Goal: Information Seeking & Learning: Learn about a topic

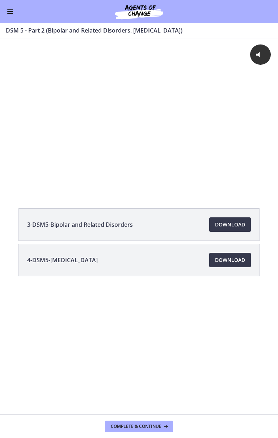
click at [24, 129] on div "Click for sound @keyframes VOLUME_SMALL_WAVE_FLASH { 0% { opacity: 0; } 33% { o…" at bounding box center [139, 109] width 278 height 144
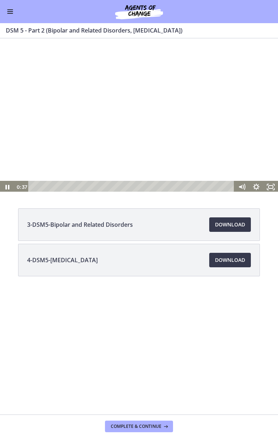
click at [7, 12] on button "Enable menu" at bounding box center [10, 11] width 9 height 9
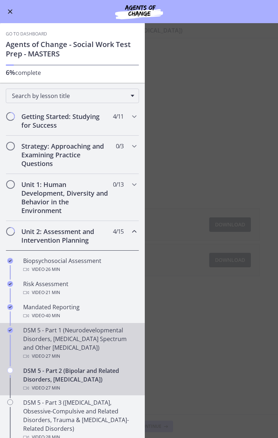
click at [56, 342] on div "DSM 5 - Part 1 (Neurodevelopmental Disorders, [MEDICAL_DATA] Spectrum and Other…" at bounding box center [79, 343] width 113 height 35
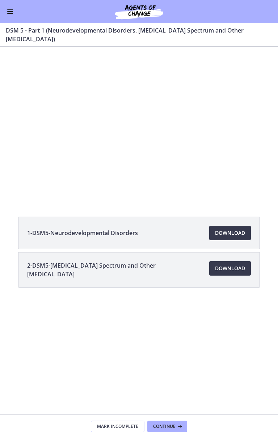
click at [201, 154] on div at bounding box center [139, 123] width 278 height 156
click at [108, 104] on div at bounding box center [139, 123] width 278 height 156
click at [178, 103] on div at bounding box center [139, 123] width 278 height 156
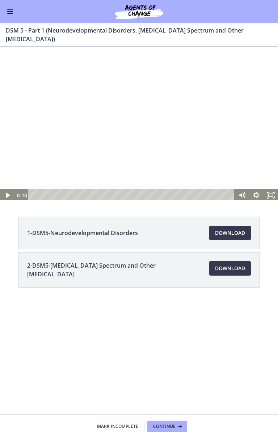
click at [274, 190] on icon "Fullscreen" at bounding box center [271, 195] width 14 height 12
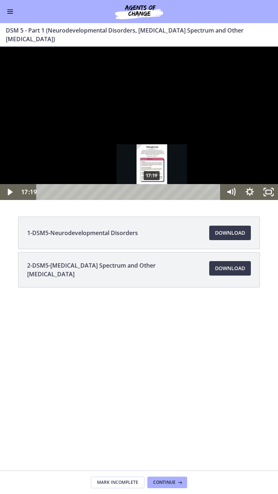
click at [104, 200] on div at bounding box center [139, 123] width 278 height 153
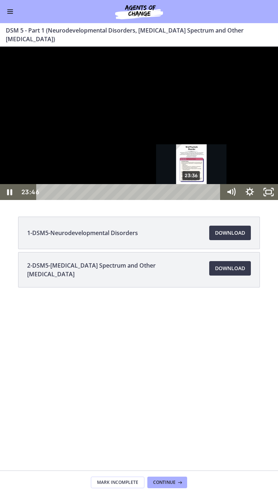
click at [194, 195] on div "Playbar" at bounding box center [192, 192] width 5 height 5
click at [199, 200] on div "23:47" at bounding box center [129, 192] width 173 height 16
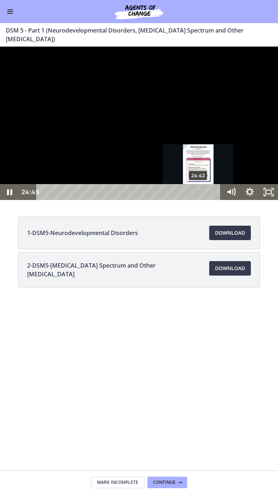
click at [271, 200] on icon "Unfullscreen" at bounding box center [268, 192] width 19 height 16
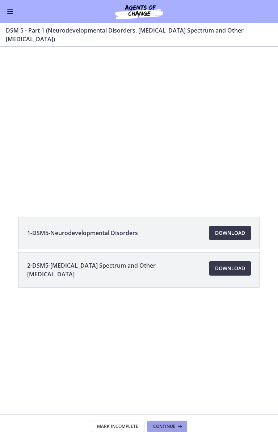
click at [164, 426] on span "Continue" at bounding box center [164, 427] width 22 height 6
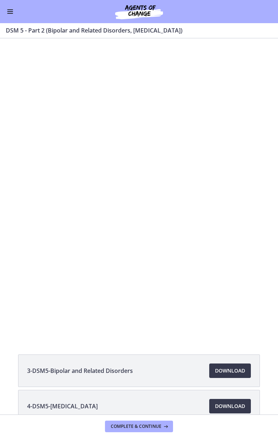
click at [39, 244] on div at bounding box center [139, 187] width 273 height 153
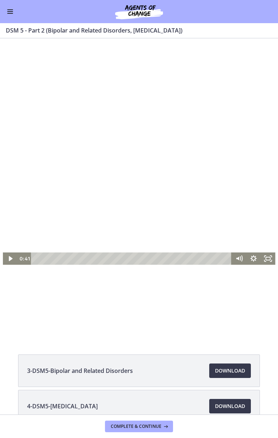
click at [265, 253] on icon "Fullscreen" at bounding box center [268, 259] width 14 height 12
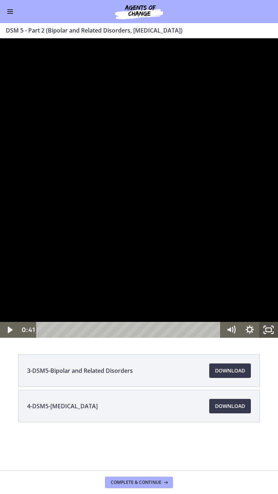
click at [12, 338] on icon "Play Video" at bounding box center [10, 330] width 19 height 16
click at [150, 338] on div at bounding box center [139, 188] width 278 height 300
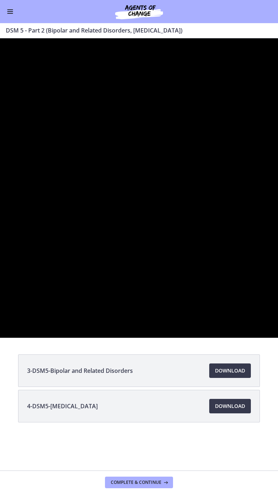
click at [160, 279] on div at bounding box center [139, 188] width 278 height 300
click at [158, 323] on div at bounding box center [139, 188] width 278 height 300
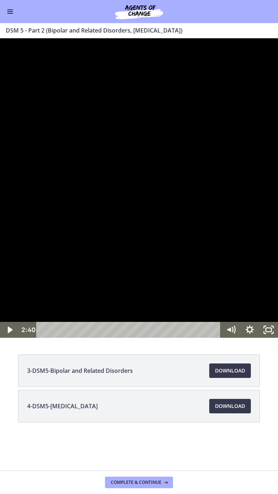
click at [135, 338] on div at bounding box center [139, 188] width 278 height 300
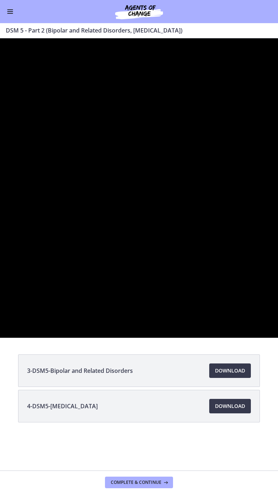
click at [136, 338] on div at bounding box center [139, 188] width 278 height 300
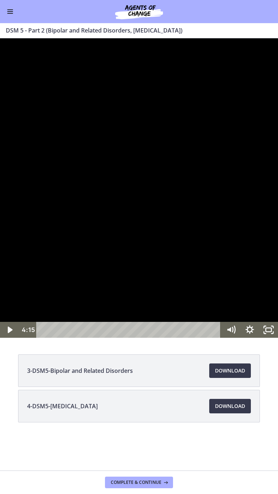
click at [69, 333] on div "Playbar" at bounding box center [69, 330] width 5 height 5
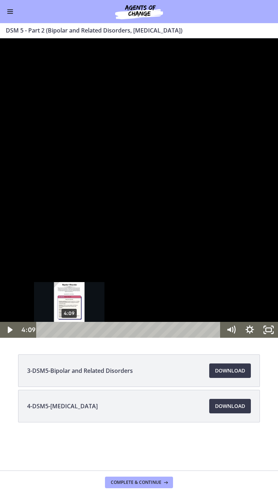
click at [47, 338] on div at bounding box center [139, 188] width 278 height 300
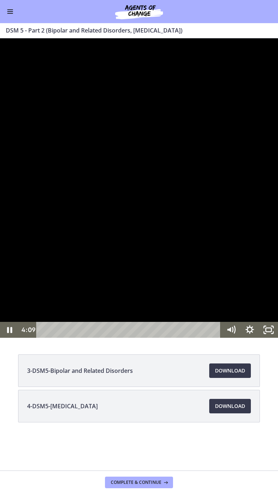
click at [43, 338] on div at bounding box center [139, 188] width 278 height 300
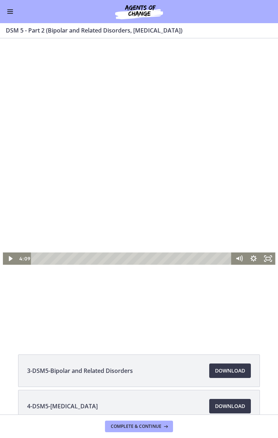
click at [264, 260] on icon "Fullscreen" at bounding box center [268, 259] width 14 height 12
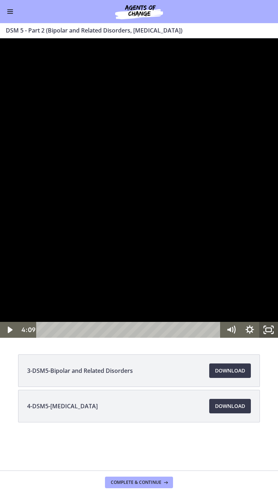
click at [138, 334] on div at bounding box center [139, 188] width 278 height 300
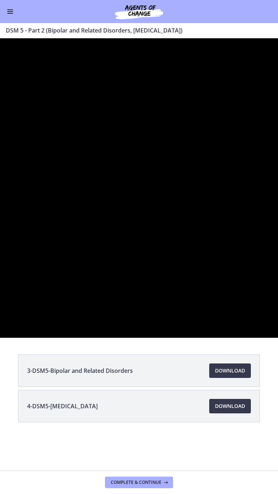
click at [149, 312] on div at bounding box center [139, 188] width 278 height 300
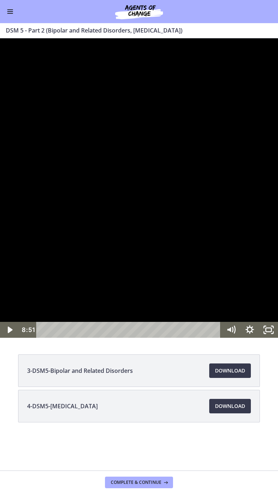
click at [8, 338] on icon "Play Video" at bounding box center [10, 330] width 19 height 16
click at [1, 338] on icon "Pause" at bounding box center [9, 330] width 19 height 16
